Goal: Task Accomplishment & Management: Manage account settings

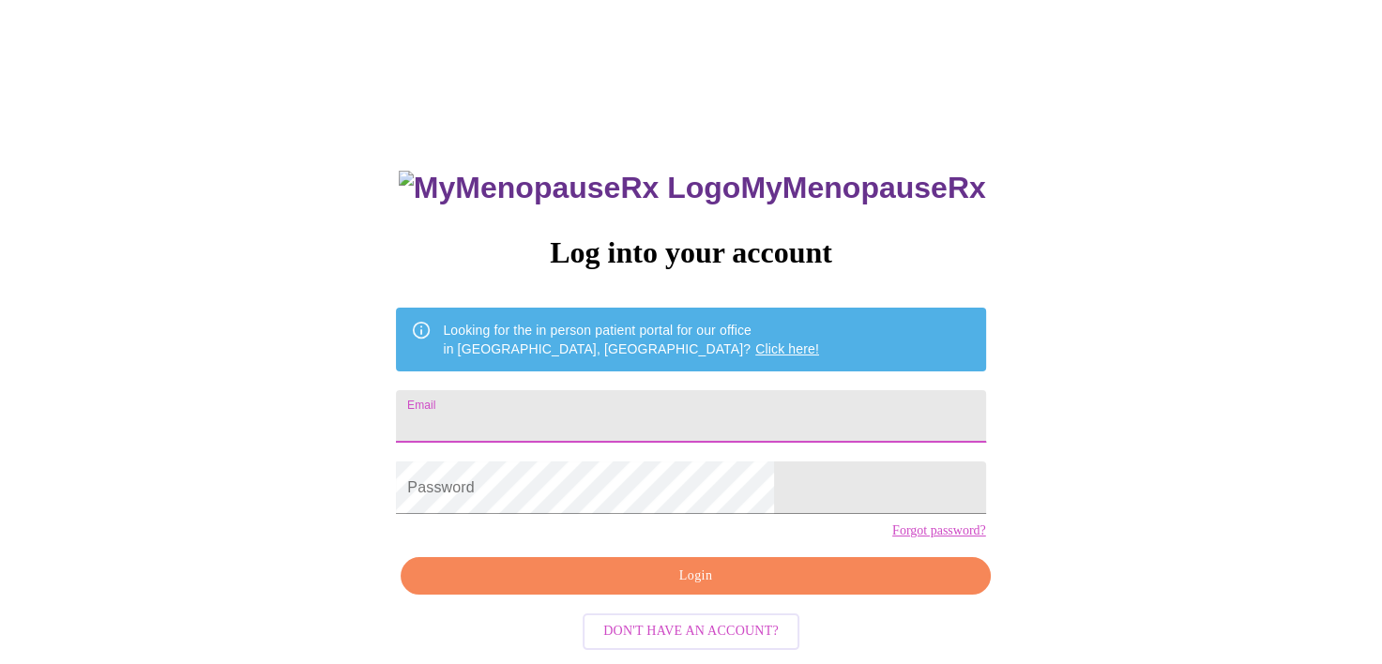
click at [547, 402] on input "Email" at bounding box center [690, 416] width 589 height 53
type input "[EMAIL_ADDRESS][DOMAIN_NAME]"
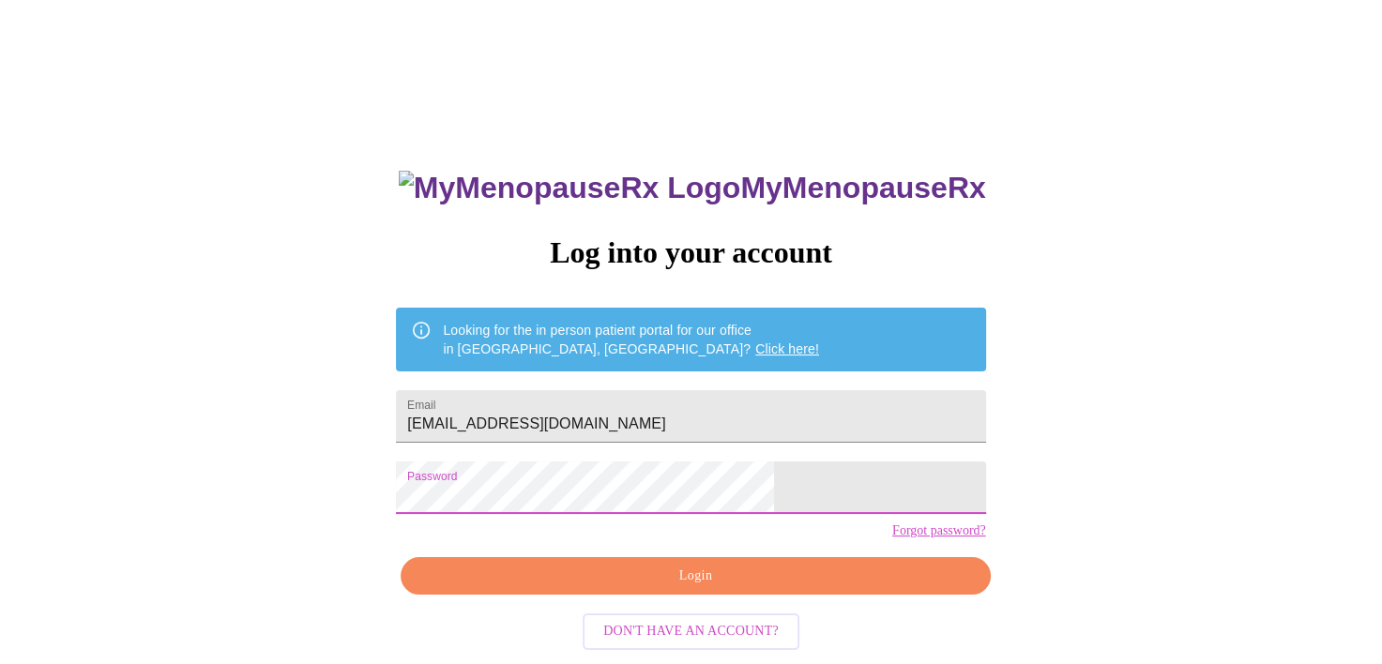
click at [683, 588] on span "Login" at bounding box center [695, 576] width 546 height 23
click at [468, 510] on div "MyMenopauseRx Log into your account Looking for the in person patient portal fo…" at bounding box center [691, 407] width 1367 height 798
click at [774, 581] on div "MyMenopauseRx Log into your account Looking for the in person patient portal fo…" at bounding box center [690, 473] width 627 height 664
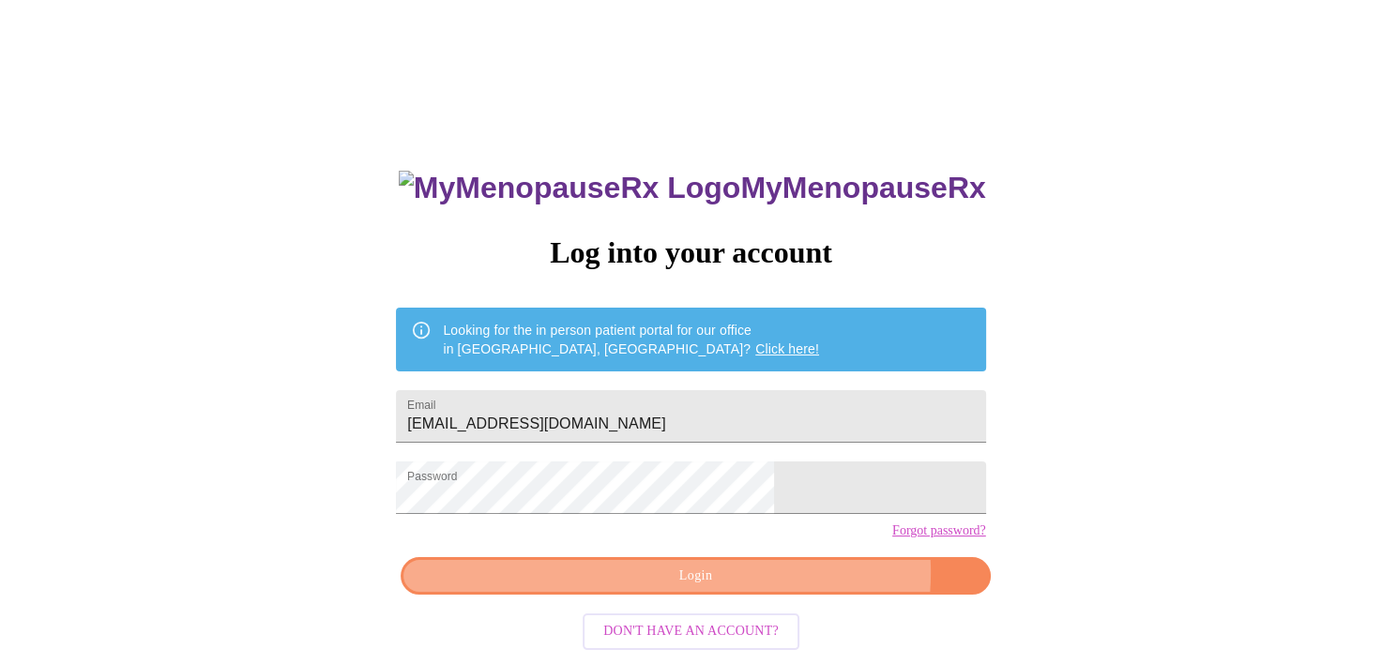
click at [771, 588] on span "Login" at bounding box center [695, 576] width 546 height 23
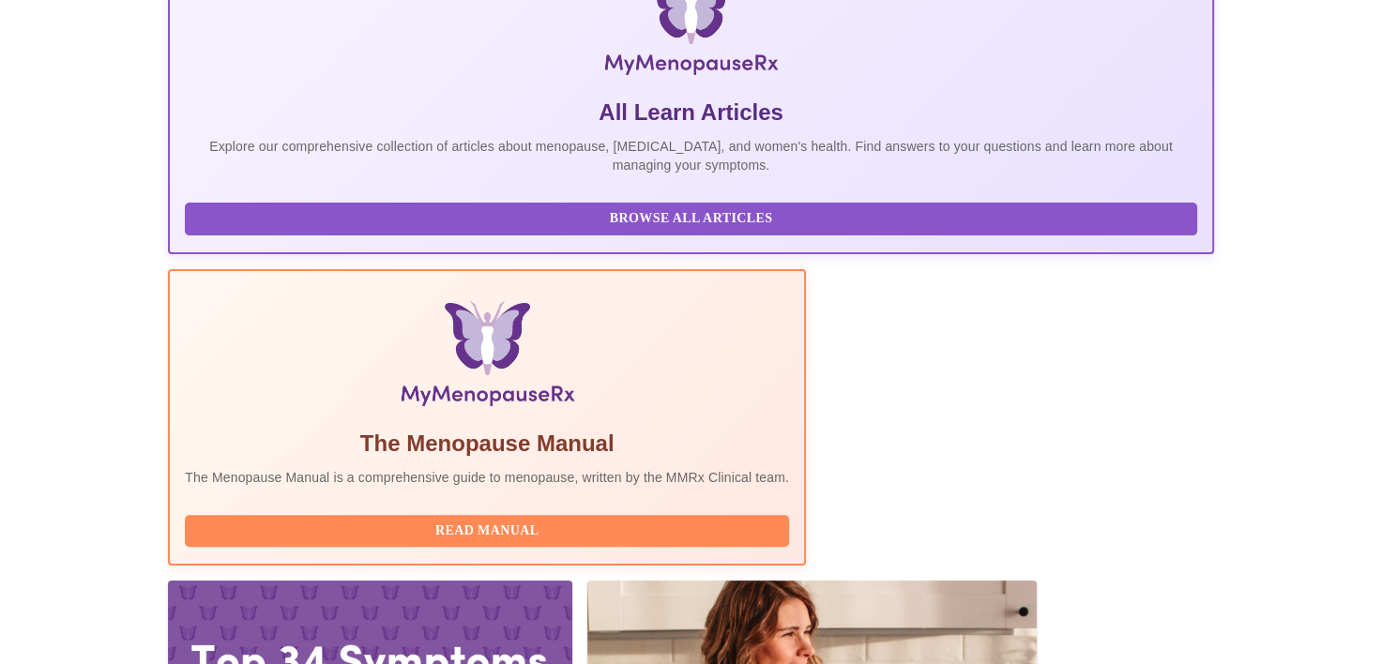
scroll to position [456, 0]
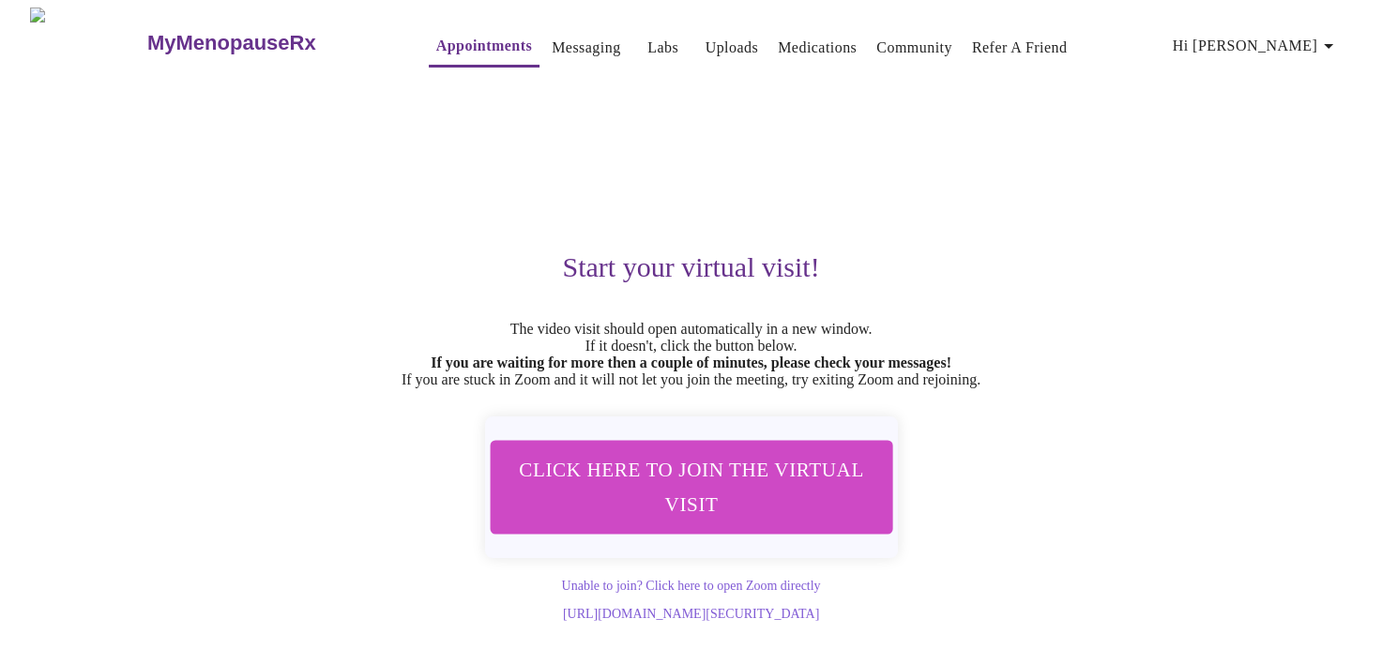
scroll to position [4, 0]
